Goal: Transaction & Acquisition: Purchase product/service

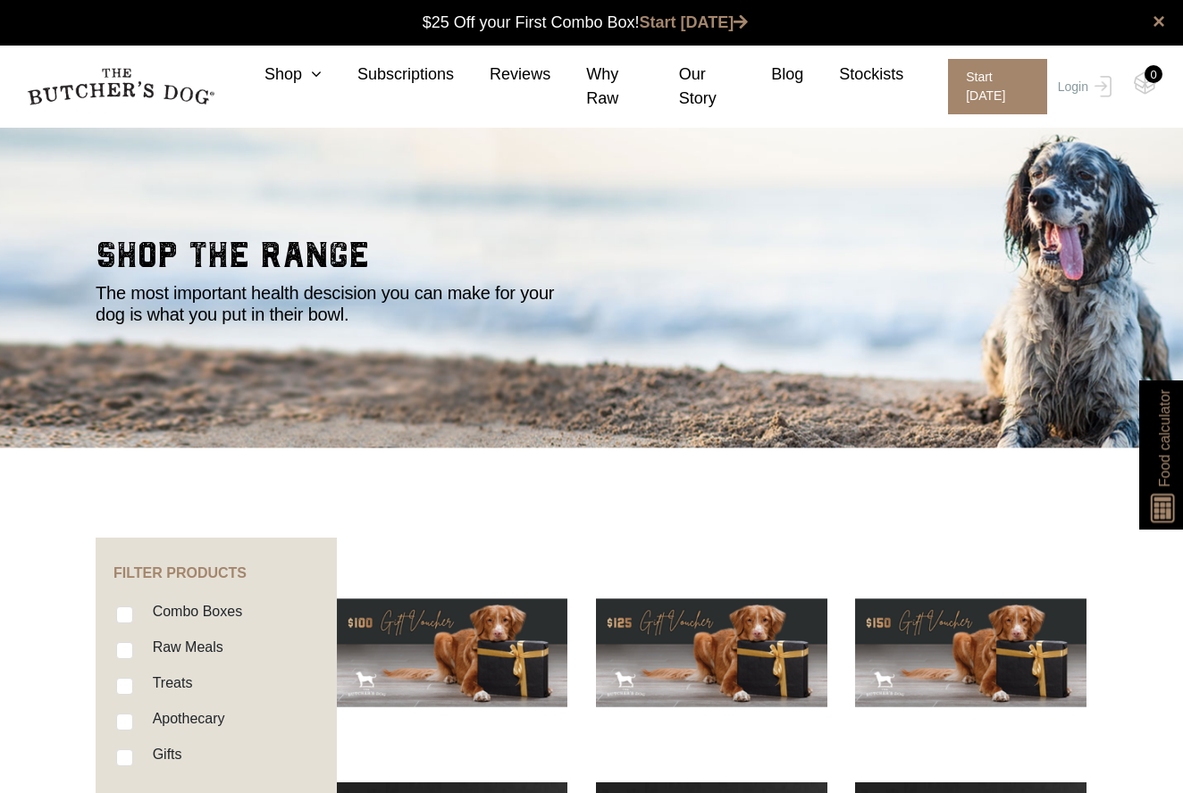
scroll to position [1, 0]
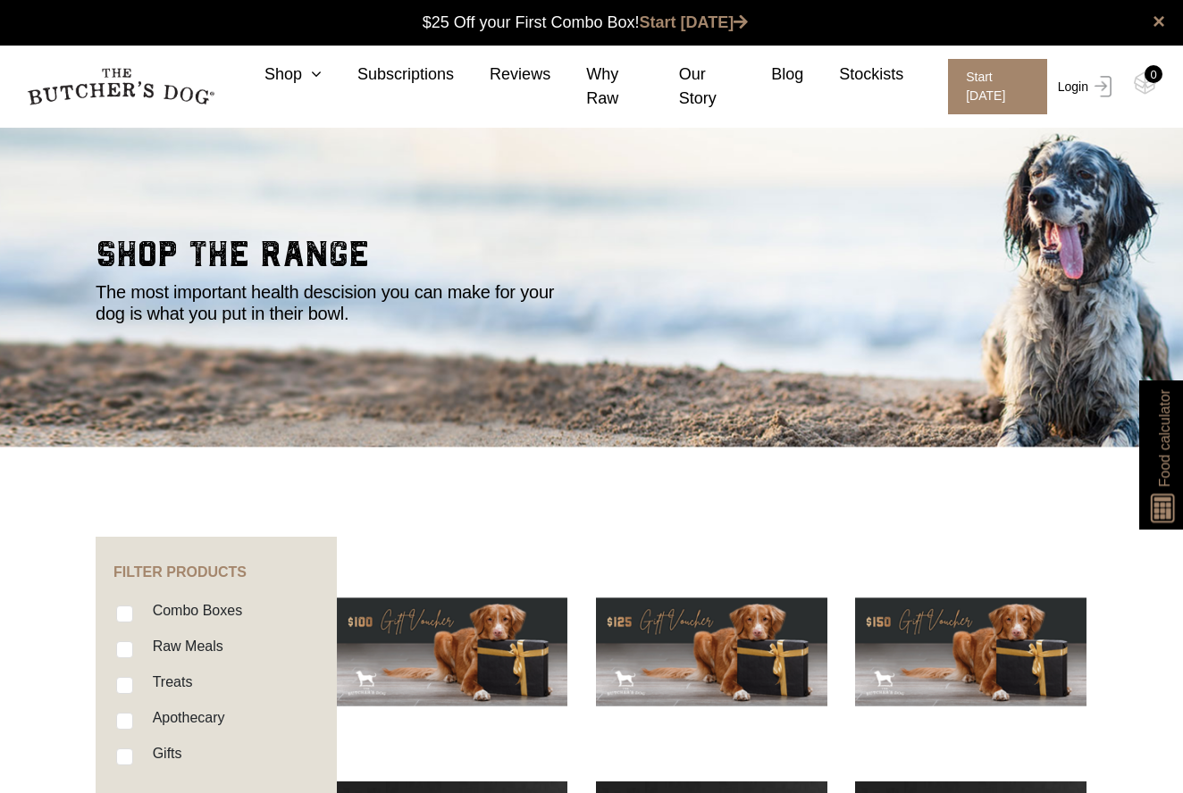
click at [1102, 92] on img at bounding box center [1099, 86] width 23 height 21
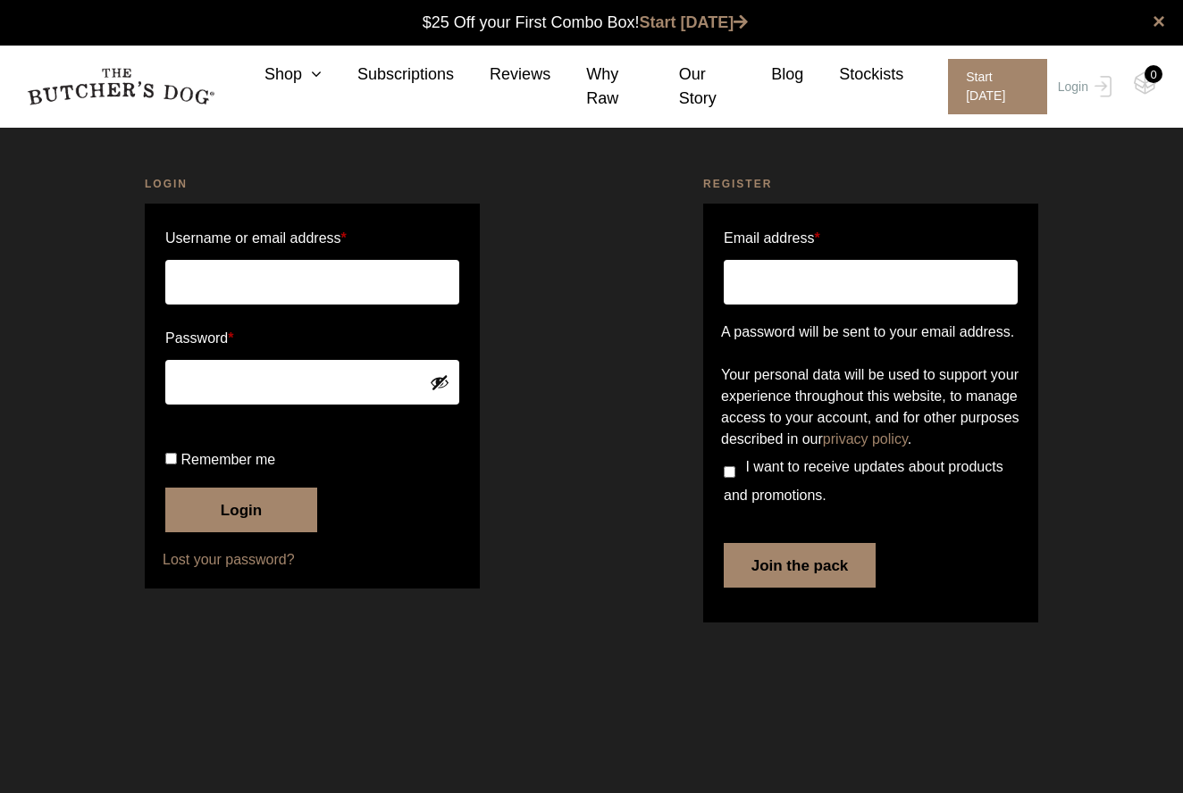
type input "[PERSON_NAME][EMAIL_ADDRESS][PERSON_NAME][DOMAIN_NAME]"
click at [241, 532] on button "Login" at bounding box center [241, 510] width 152 height 45
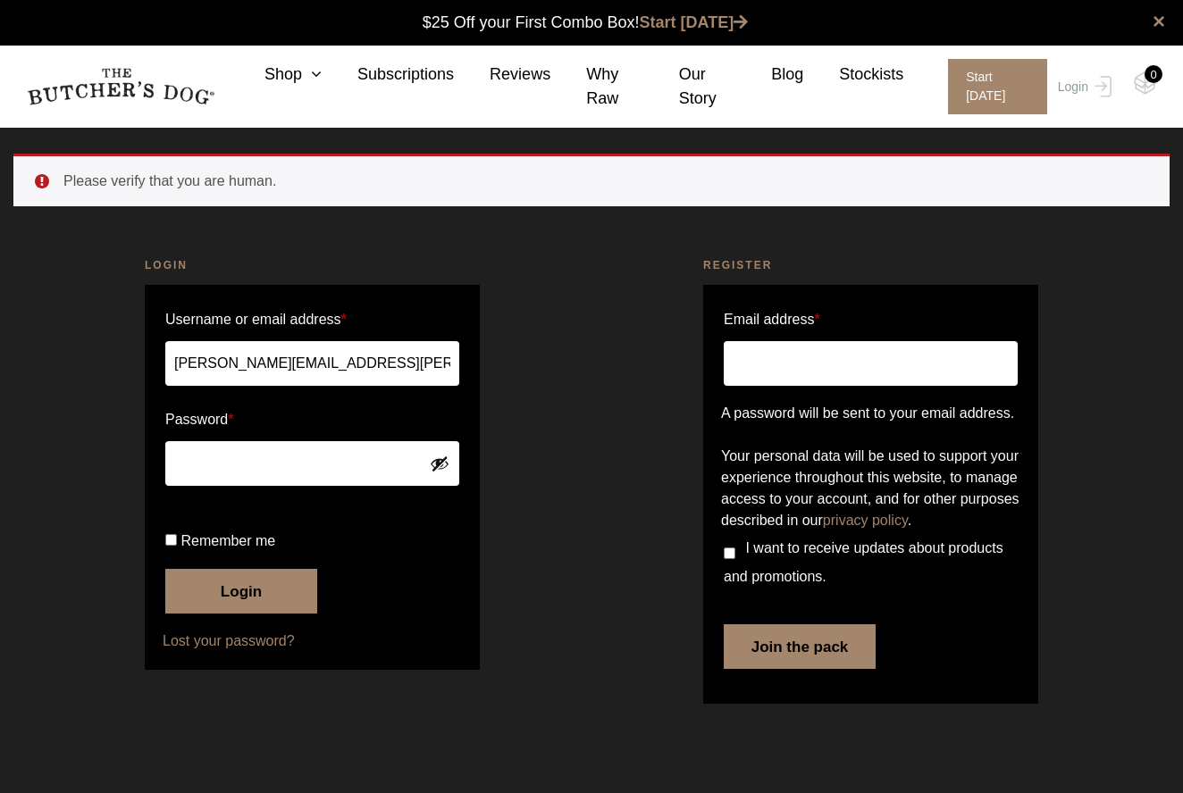
scroll to position [1, 0]
click at [234, 614] on button "Login" at bounding box center [241, 591] width 152 height 45
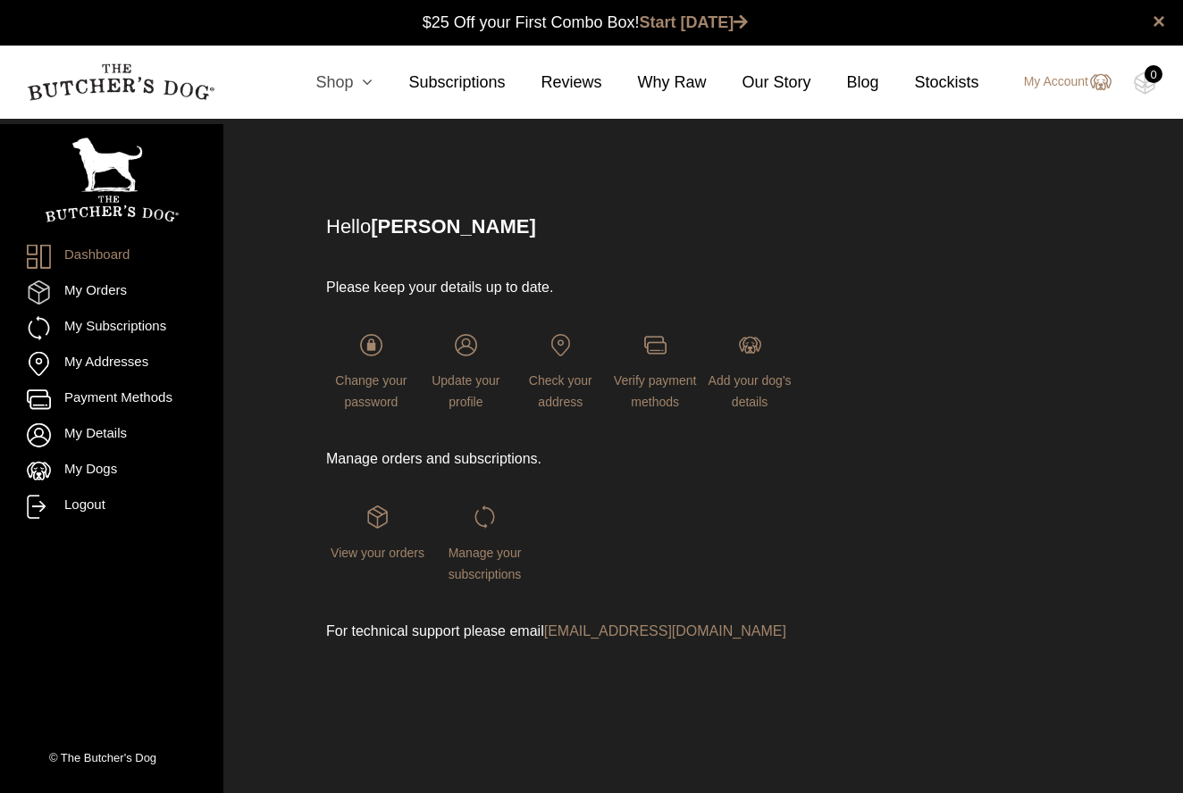
click at [347, 82] on link "Shop" at bounding box center [326, 83] width 93 height 24
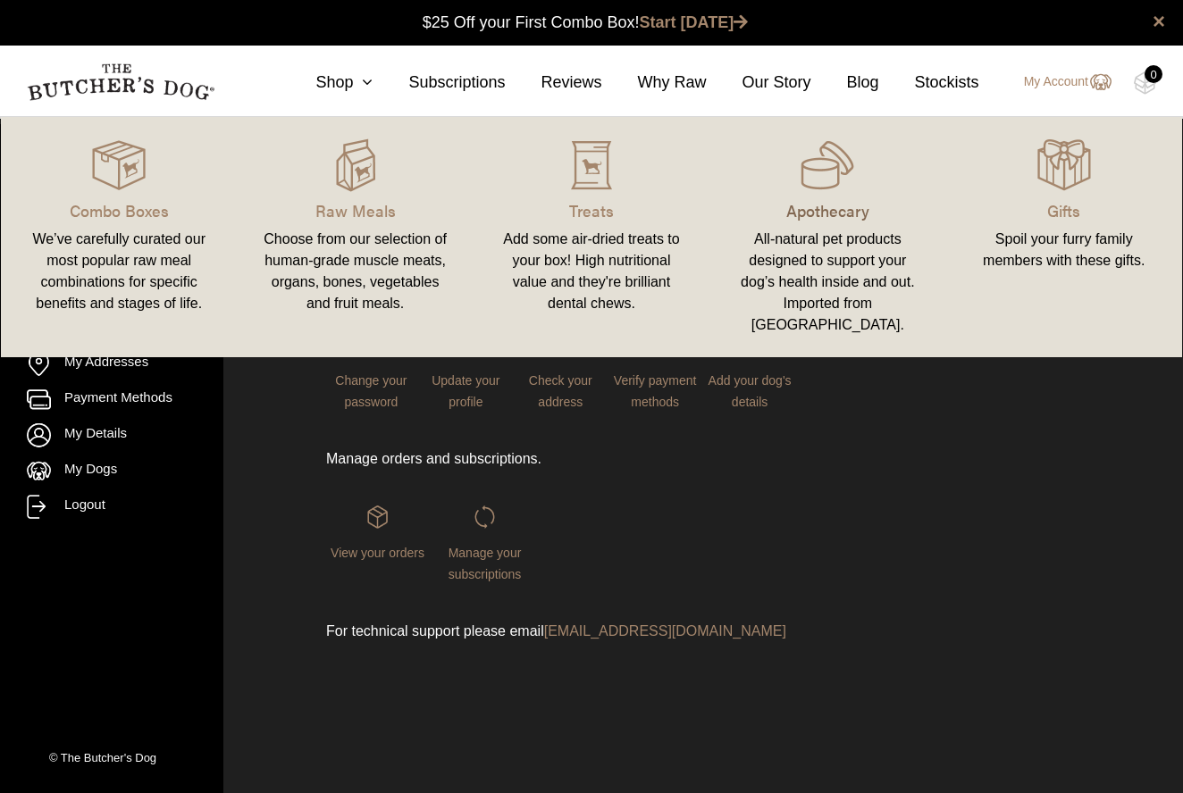
click at [826, 214] on p "Apothecary" at bounding box center [827, 210] width 193 height 24
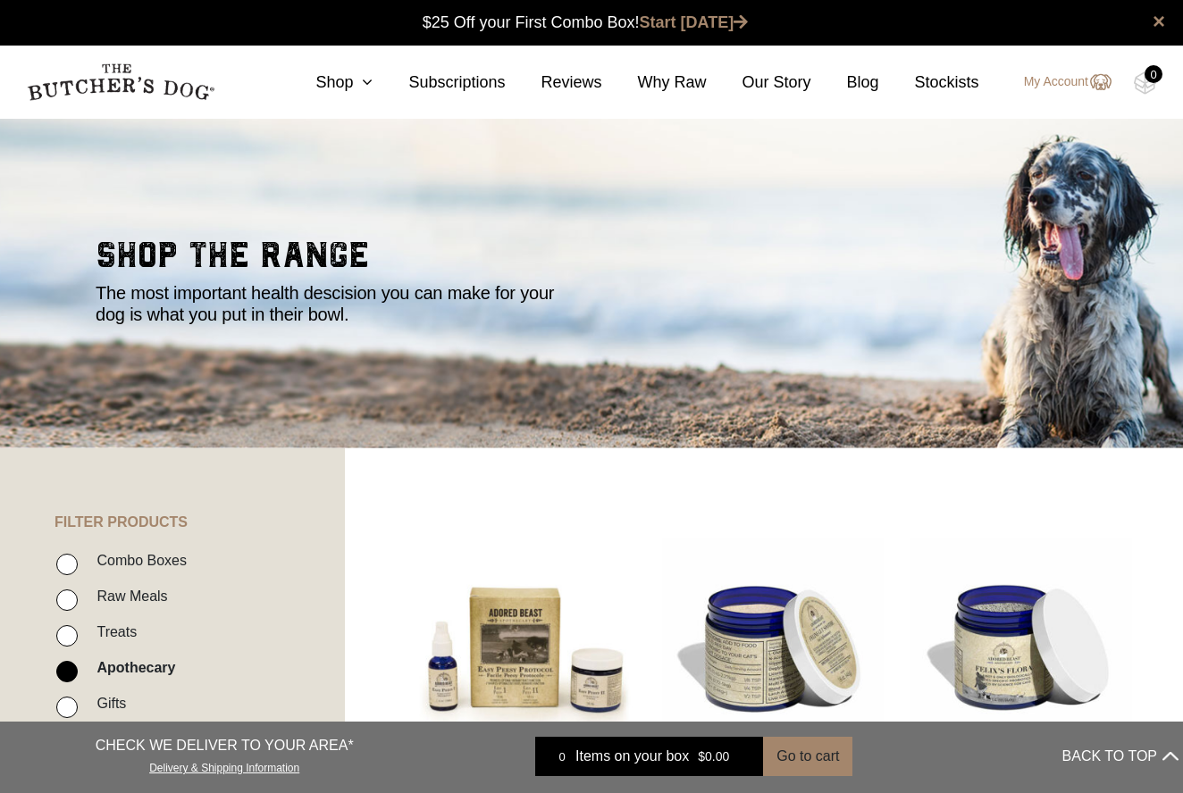
click at [65, 605] on input "Raw Meals" at bounding box center [66, 600] width 21 height 21
checkbox input "true"
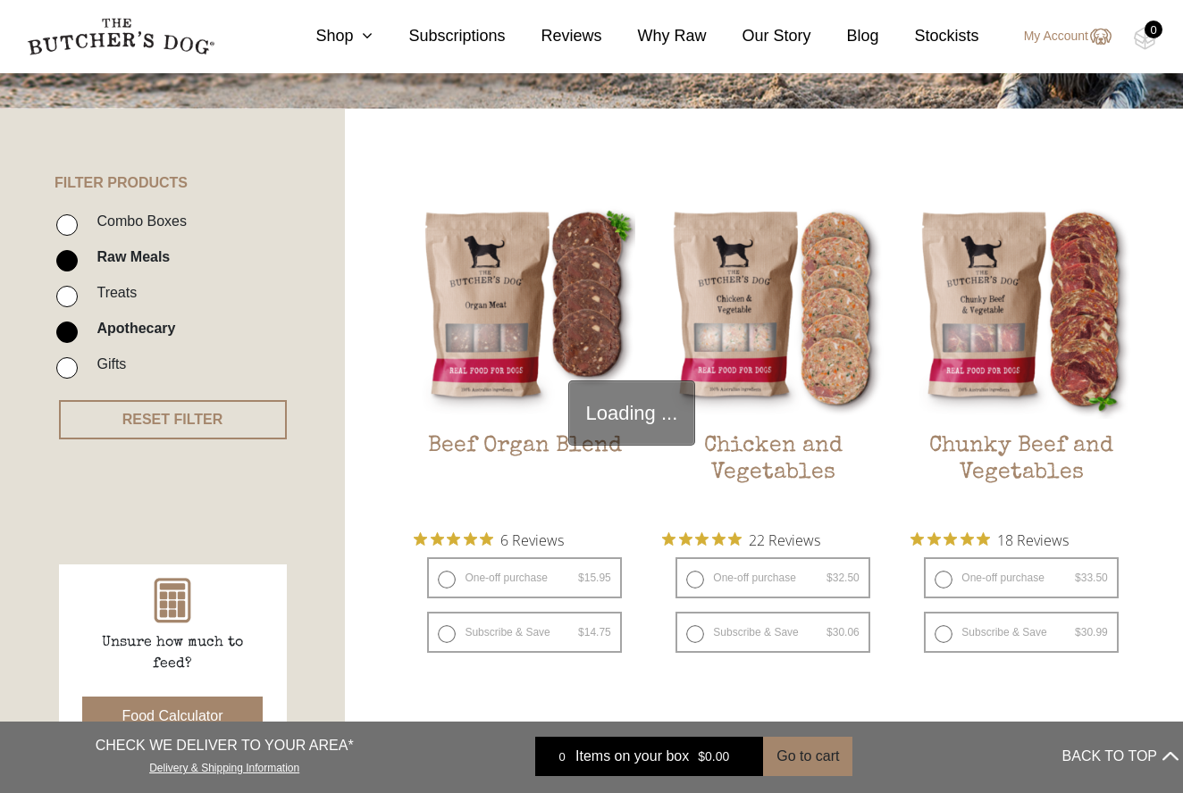
scroll to position [404, 0]
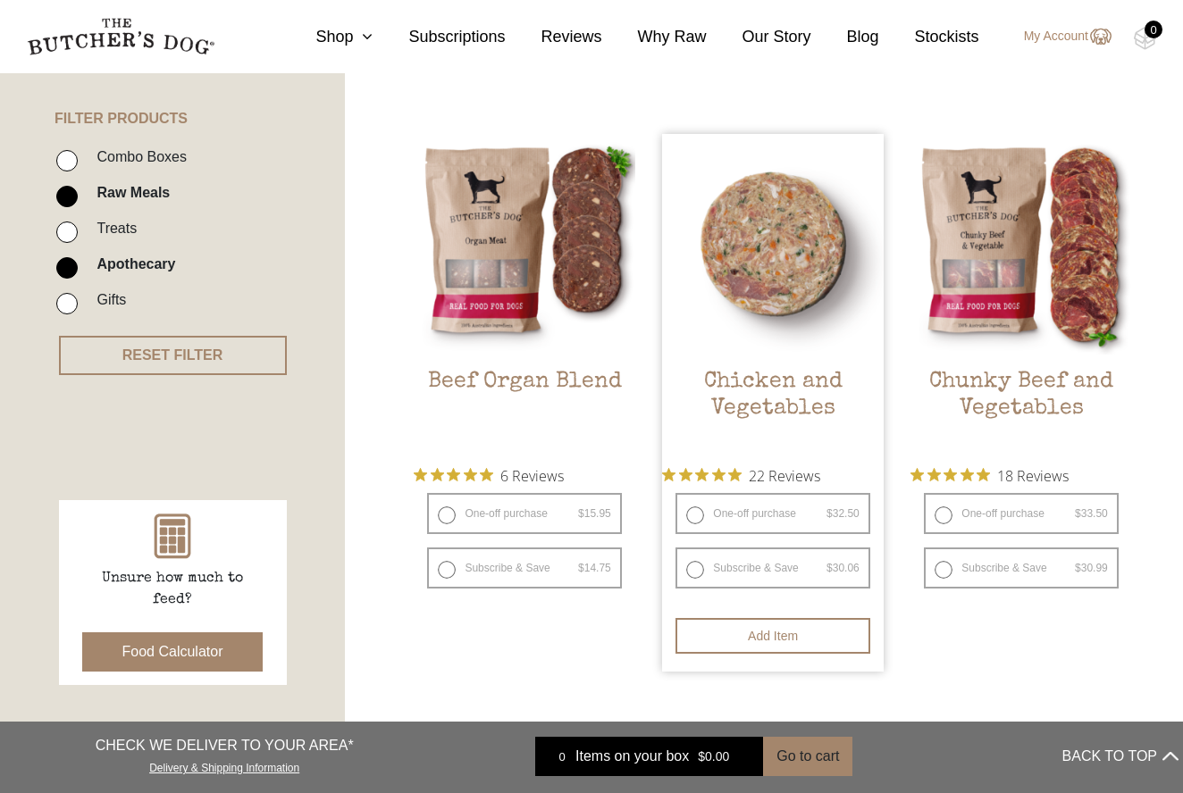
click at [696, 515] on label "One-off purchase $ 32.50 — or subscribe and save 7.5%" at bounding box center [772, 513] width 194 height 41
radio input "true"
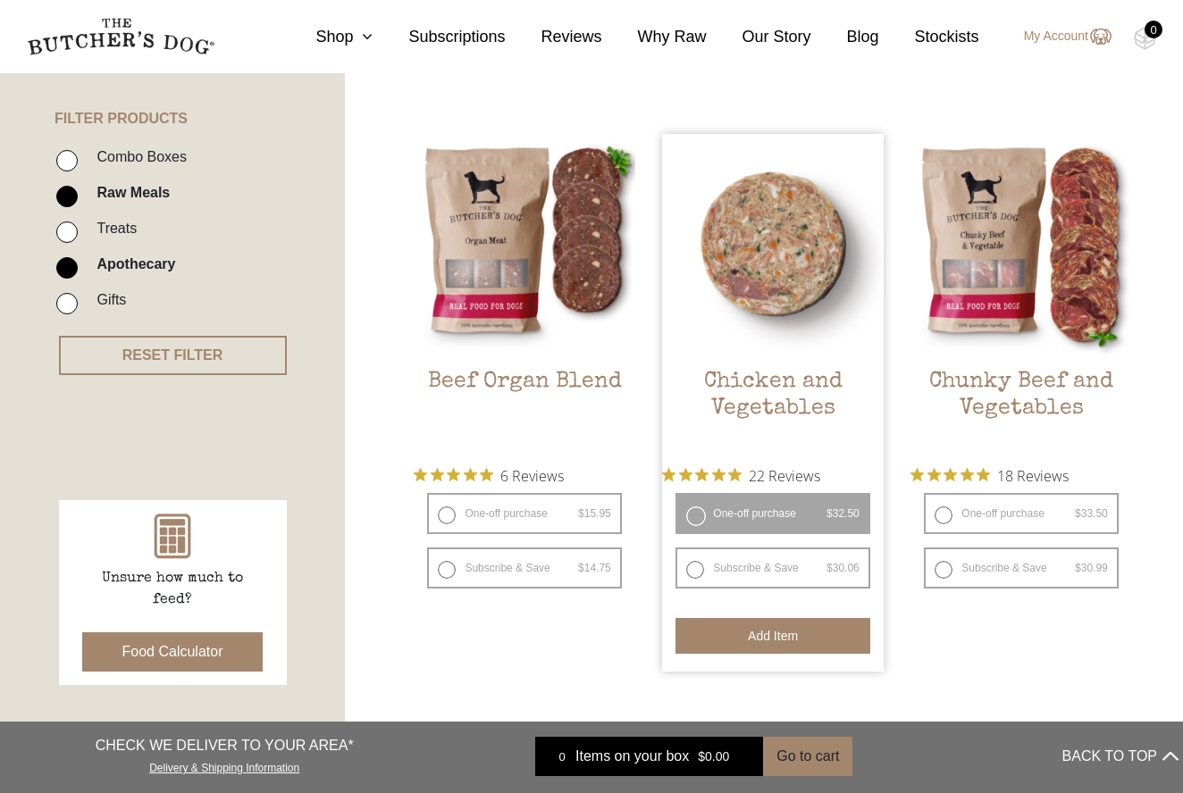
click at [751, 636] on button "Add item" at bounding box center [772, 636] width 194 height 36
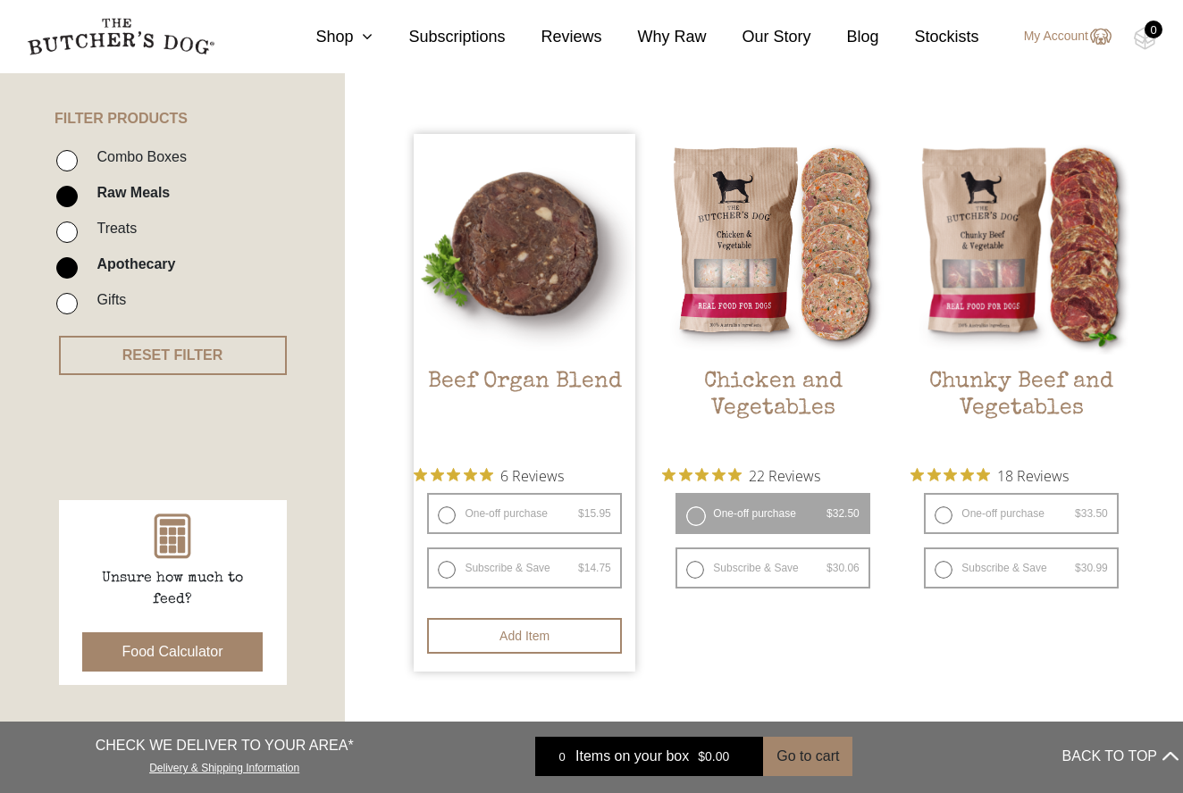
click at [448, 515] on label "One-off purchase $ 15.95 — or subscribe and save 7.5%" at bounding box center [524, 513] width 194 height 41
radio input "true"
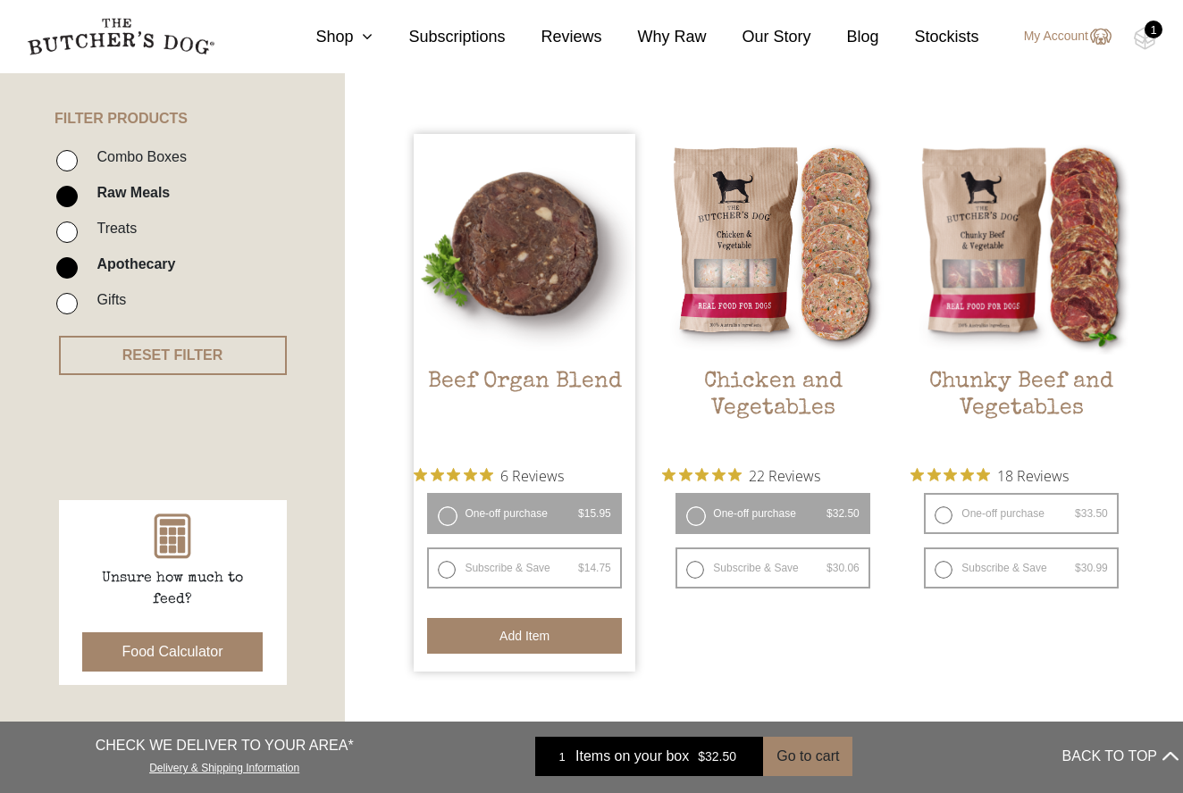
click at [524, 641] on button "Add item" at bounding box center [524, 636] width 194 height 36
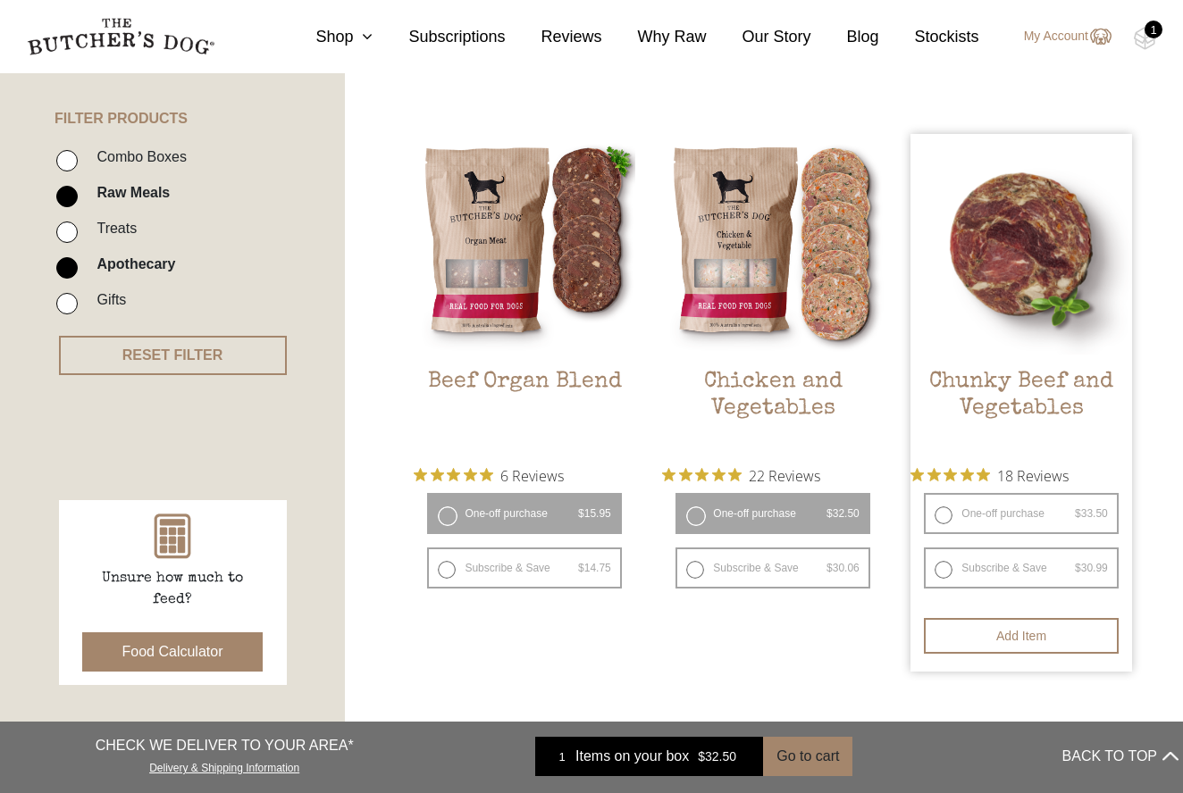
click at [941, 519] on label "One-off purchase $ 33.50 — or subscribe and save 7.5%" at bounding box center [1021, 513] width 194 height 41
radio input "true"
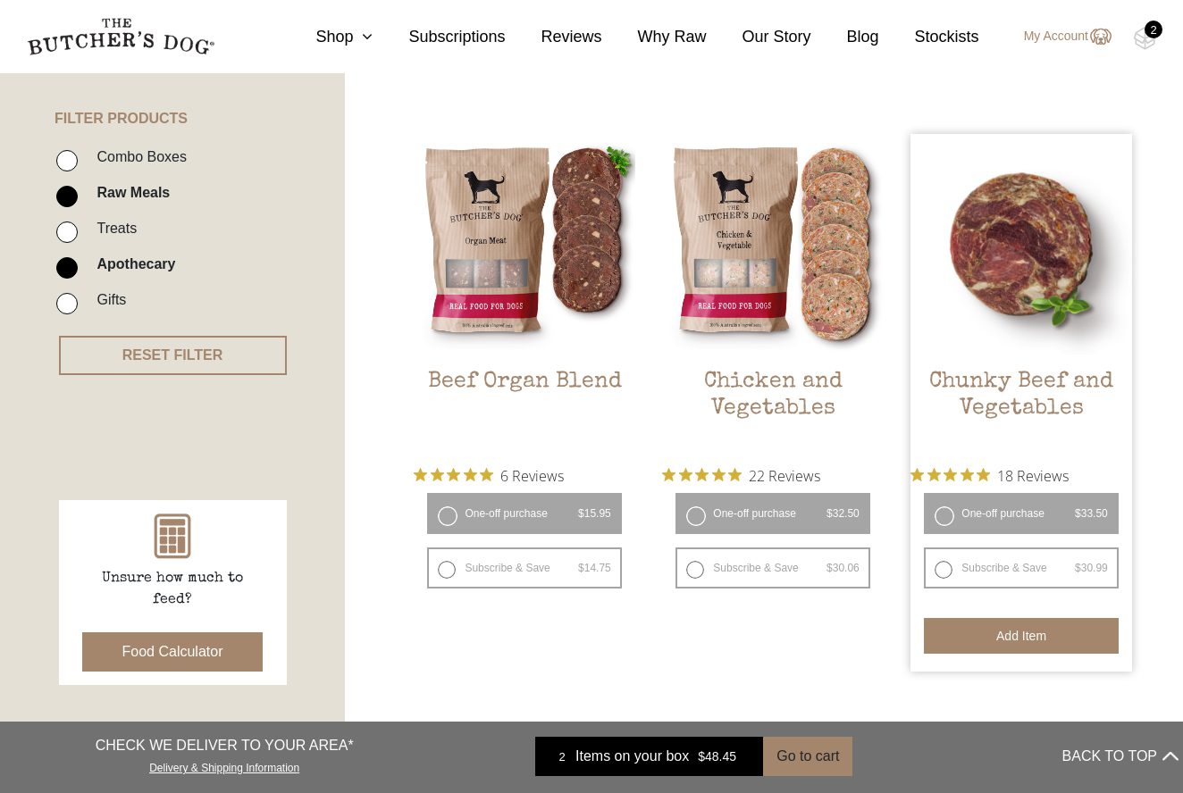
click at [1009, 639] on button "Add item" at bounding box center [1021, 636] width 194 height 36
